Goal: Task Accomplishment & Management: Manage account settings

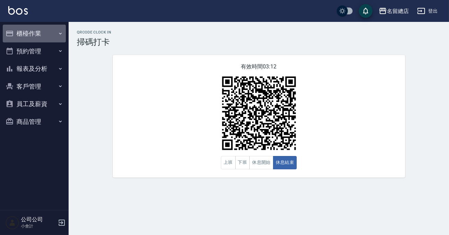
click at [37, 29] on button "櫃檯作業" at bounding box center [34, 34] width 63 height 18
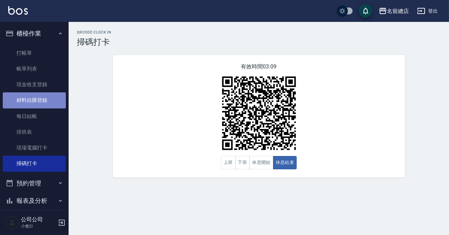
click at [35, 100] on link "材料自購登錄" at bounding box center [34, 101] width 63 height 16
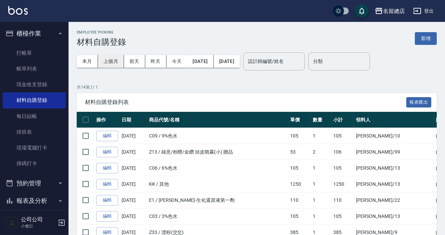
click at [106, 62] on button "上個月" at bounding box center [111, 61] width 26 height 13
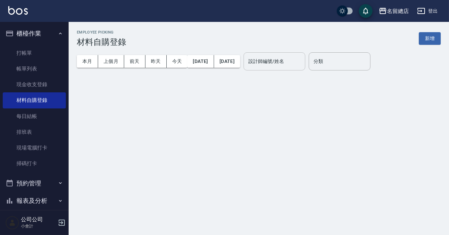
click at [298, 62] on div "設計師編號/姓名 設計師編號/姓名" at bounding box center [274, 61] width 62 height 18
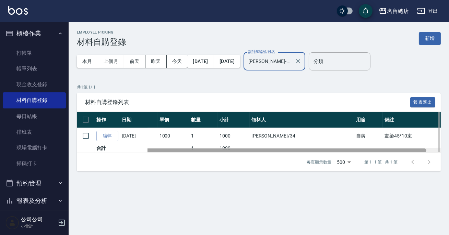
scroll to position [0, 75]
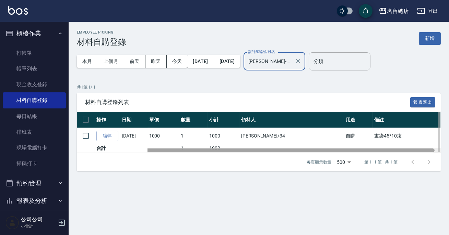
drag, startPoint x: 358, startPoint y: 152, endPoint x: 419, endPoint y: 146, distance: 61.6
click at [419, 146] on div "操作 日期 商品代號/名稱 單價 數量 小計 領料人 用途 備註 編輯 [DATE] KK / 其他 1000 1 1000 [PERSON_NAME]/34…" at bounding box center [259, 132] width 364 height 41
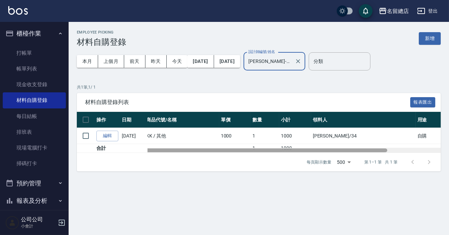
scroll to position [0, 0]
drag, startPoint x: 390, startPoint y: 150, endPoint x: 322, endPoint y: 152, distance: 67.2
click at [322, 157] on div "材料自購登錄列表 報表匯出 操作 日期 商品代號/名稱 單價 數量 小計 領料人 用途 備註 編輯 [DATE] KK / 其他 1000 1 1000 [P…" at bounding box center [259, 132] width 364 height 79
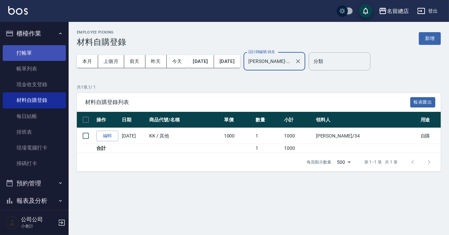
type input "[PERSON_NAME]-34"
click at [24, 58] on link "打帳單" at bounding box center [34, 53] width 63 height 16
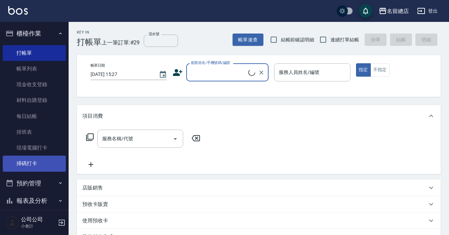
click at [41, 169] on link "掃碼打卡" at bounding box center [34, 164] width 63 height 16
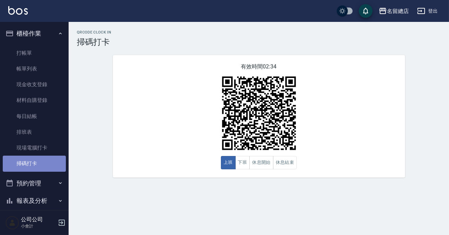
click at [39, 170] on link "掃碼打卡" at bounding box center [34, 164] width 63 height 16
click at [244, 163] on button "下班" at bounding box center [242, 162] width 15 height 13
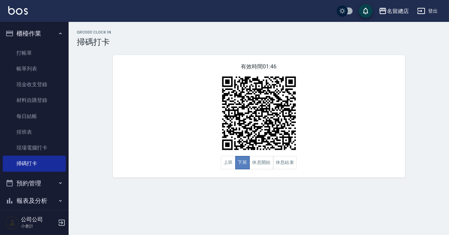
click at [246, 163] on button "下班" at bounding box center [242, 162] width 15 height 13
click at [257, 164] on button "休息開始" at bounding box center [261, 162] width 24 height 13
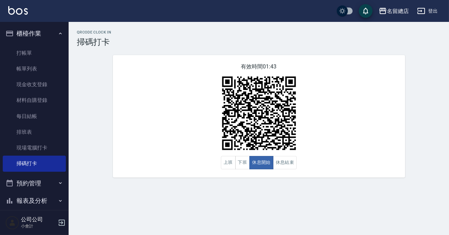
drag, startPoint x: 159, startPoint y: 52, endPoint x: 363, endPoint y: 175, distance: 237.8
click at [212, 80] on div "QRcode Clock In 掃碼打卡 有效時間 01:43 上班 下班 休息開始 休息結束" at bounding box center [259, 104] width 380 height 148
click at [279, 161] on button "休息結束" at bounding box center [285, 162] width 24 height 13
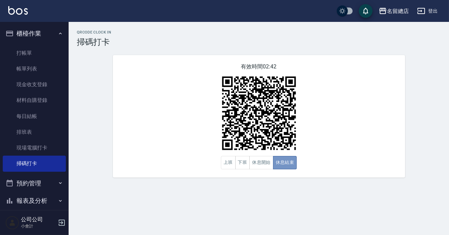
drag, startPoint x: 280, startPoint y: 161, endPoint x: 250, endPoint y: 156, distance: 30.6
click at [258, 157] on div "上班 下班 休息開始 休息結束" at bounding box center [259, 162] width 76 height 13
click at [260, 167] on button "休息開始" at bounding box center [261, 162] width 24 height 13
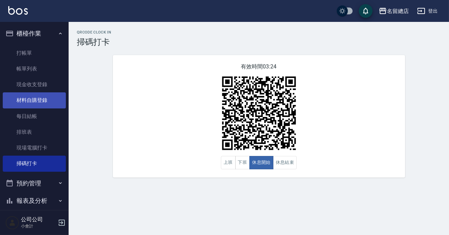
scroll to position [60, 0]
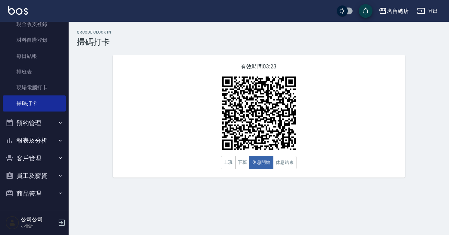
click at [22, 143] on button "報表及分析" at bounding box center [34, 141] width 63 height 18
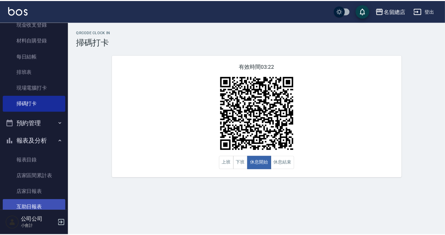
scroll to position [123, 0]
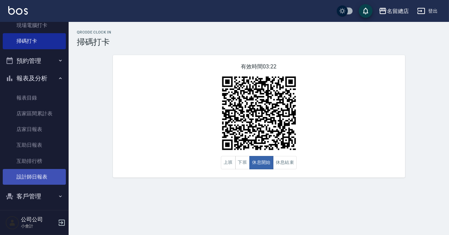
click at [28, 178] on link "設計師日報表" at bounding box center [34, 177] width 63 height 16
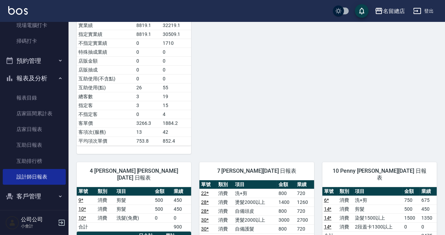
scroll to position [311, 0]
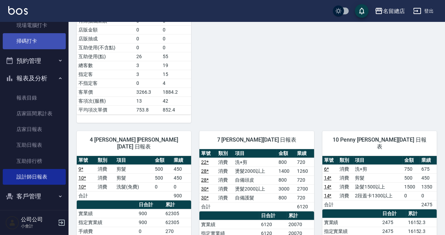
click at [34, 42] on link "掃碼打卡" at bounding box center [34, 41] width 63 height 16
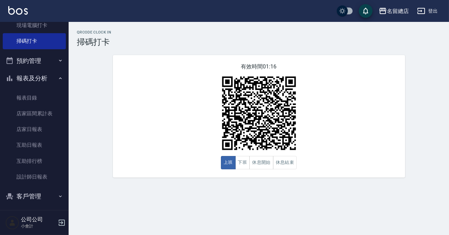
drag, startPoint x: 223, startPoint y: 52, endPoint x: 192, endPoint y: 63, distance: 32.6
click at [223, 53] on div "QRcode Clock In 掃碼打卡 有效時間 01:16 上班 下班 休息開始 休息結束" at bounding box center [259, 104] width 380 height 148
click at [263, 164] on button "休息開始" at bounding box center [261, 162] width 24 height 13
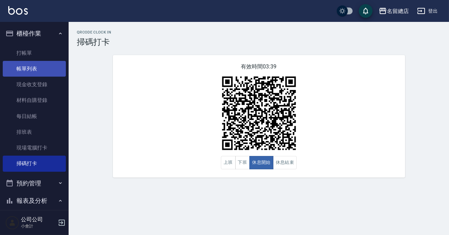
click at [40, 69] on link "帳單列表" at bounding box center [34, 69] width 63 height 16
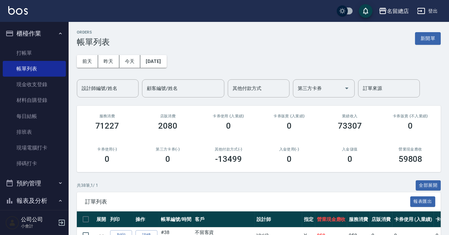
click at [247, 72] on div "[DATE] [DATE] [DATE] [DATE] 設計師編號/姓名 設計師編號/姓名 顧客編號/姓名 顧客編號/姓名 其他付款方式 其他付款方式 第三方…" at bounding box center [259, 72] width 364 height 51
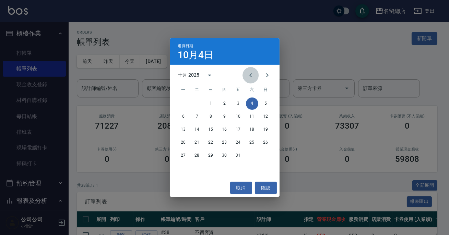
click at [247, 73] on icon "Previous month" at bounding box center [250, 75] width 8 height 8
click at [199, 126] on button "15" at bounding box center [197, 130] width 12 height 12
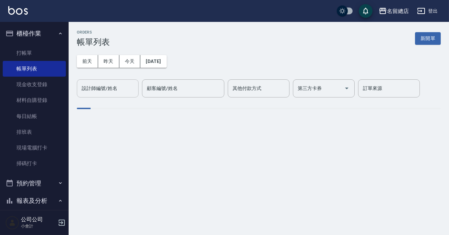
click at [113, 89] on div "設計師編號/姓名 設計師編號/姓名" at bounding box center [108, 88] width 62 height 18
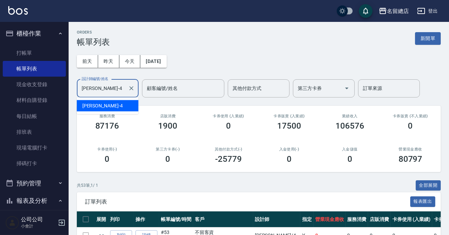
type input "[PERSON_NAME]-4"
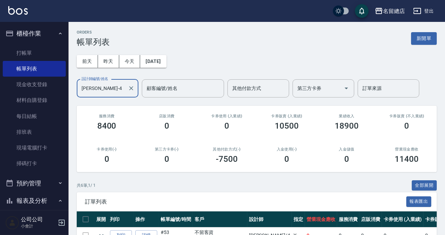
scroll to position [122, 0]
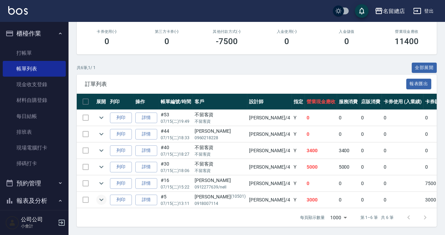
click at [101, 196] on icon "expand row" at bounding box center [101, 200] width 8 height 8
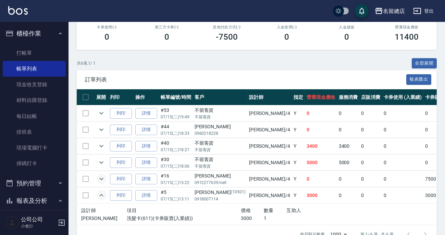
click at [97, 178] on icon "expand row" at bounding box center [101, 179] width 8 height 8
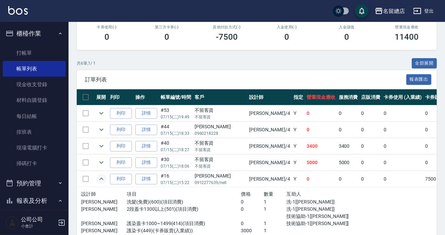
scroll to position [154, 0]
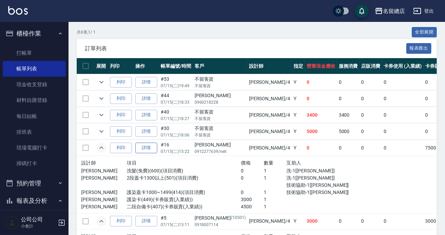
click at [152, 150] on link "詳情" at bounding box center [146, 148] width 22 height 11
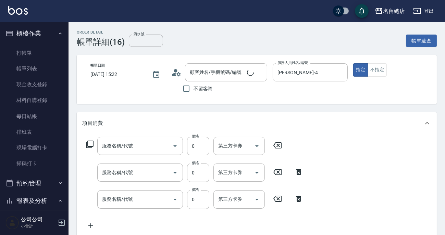
type input "[DATE] 15:22"
type input "[PERSON_NAME]-4"
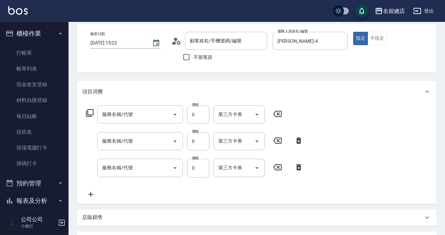
type input "[PERSON_NAME]/0912277639/nell/"
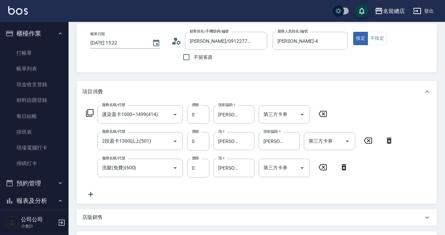
type input "護染蓋卡1000~1499(414)"
type input "2段蓋卡1300以上(501)"
type input "洗髮(免費)(600)"
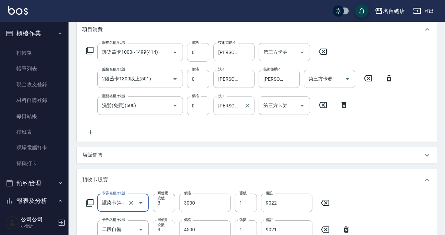
scroll to position [187, 0]
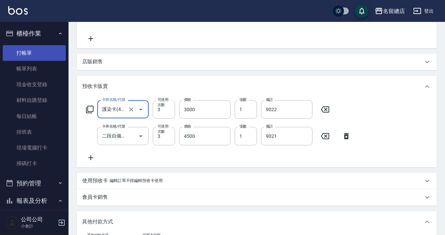
click at [20, 51] on link "打帳單" at bounding box center [34, 53] width 63 height 16
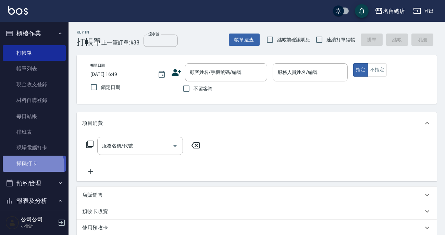
click at [20, 167] on link "掃碼打卡" at bounding box center [34, 164] width 63 height 16
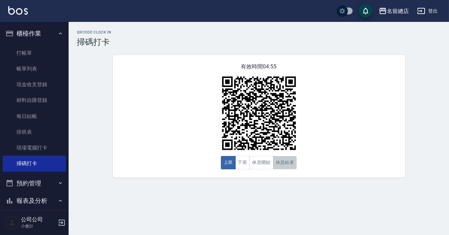
click at [289, 167] on button "休息結束" at bounding box center [285, 162] width 24 height 13
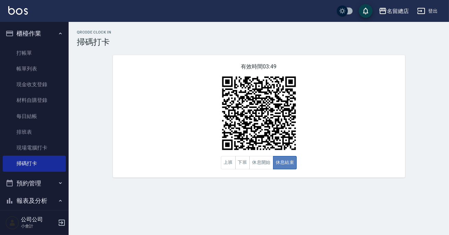
click at [284, 163] on button "休息結束" at bounding box center [285, 162] width 24 height 13
click at [262, 164] on button "休息開始" at bounding box center [261, 162] width 24 height 13
